Goal: Navigation & Orientation: Find specific page/section

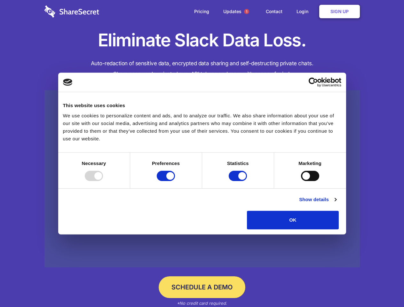
click at [103, 181] on div at bounding box center [94, 176] width 18 height 10
click at [175, 181] on input "Preferences" at bounding box center [166, 176] width 18 height 10
checkbox input "false"
click at [239, 181] on input "Statistics" at bounding box center [238, 176] width 18 height 10
checkbox input "false"
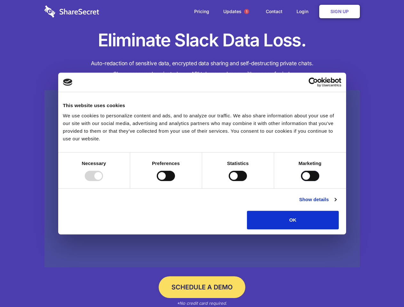
click at [301, 181] on input "Marketing" at bounding box center [310, 176] width 18 height 10
checkbox input "true"
click at [336, 204] on link "Show details" at bounding box center [317, 200] width 37 height 8
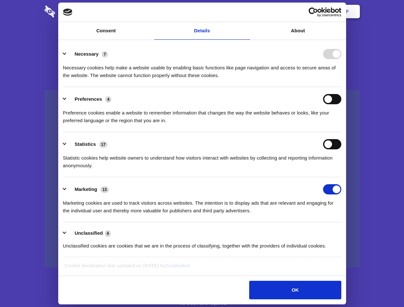
click at [342, 87] on li "Necessary 7 Necessary cookies help make a website usable by enabling basic func…" at bounding box center [202, 64] width 279 height 45
click at [247, 12] on span "1" at bounding box center [246, 11] width 5 height 5
